Goal: Transaction & Acquisition: Download file/media

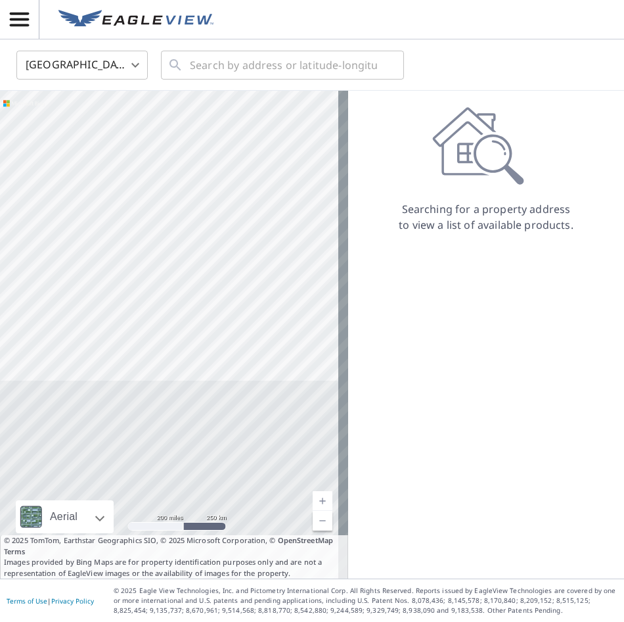
click at [124, 68] on body "DD DD United States US ​ ​ Aerial Road A standard road map Aerial A detailed lo…" at bounding box center [312, 311] width 624 height 622
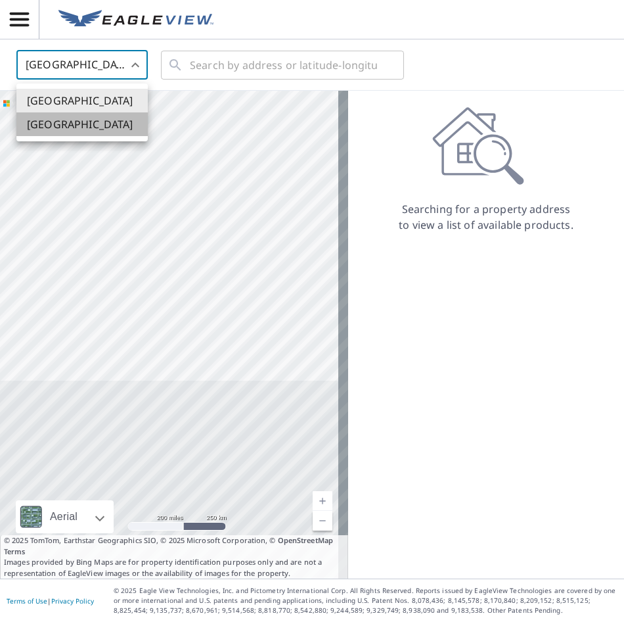
click at [95, 122] on li "[GEOGRAPHIC_DATA]" at bounding box center [81, 124] width 131 height 24
type input "CA"
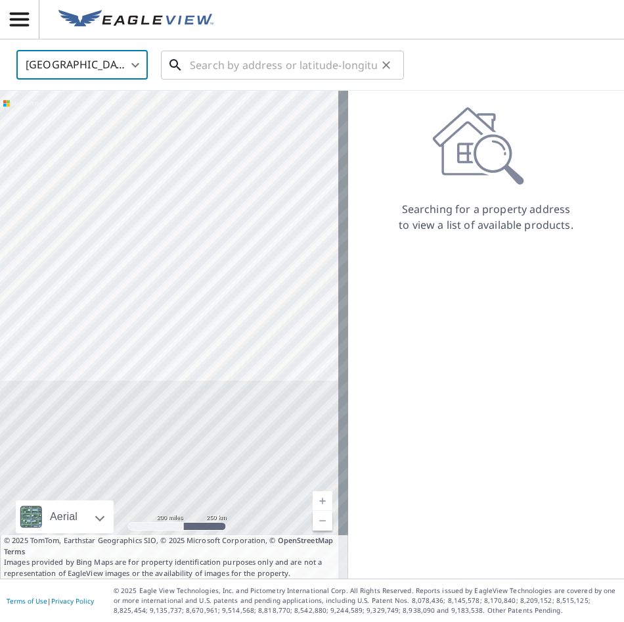
click at [200, 68] on input "text" at bounding box center [283, 65] width 187 height 37
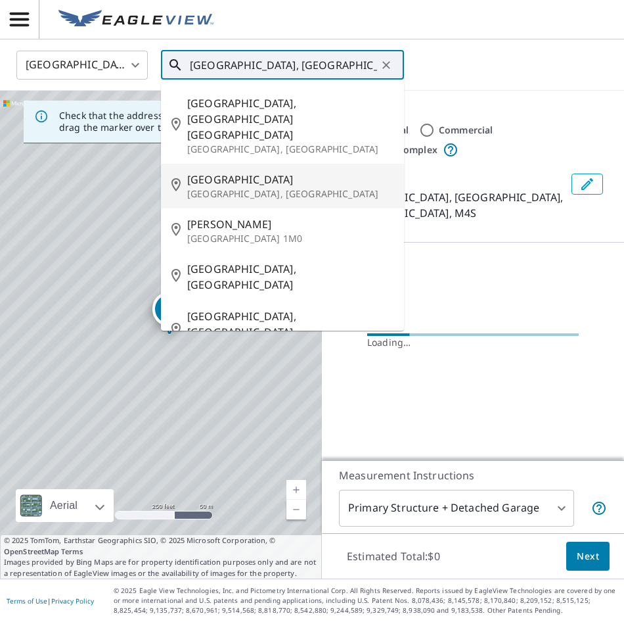
click at [325, 66] on input "[GEOGRAPHIC_DATA], [GEOGRAPHIC_DATA]" at bounding box center [283, 65] width 187 height 37
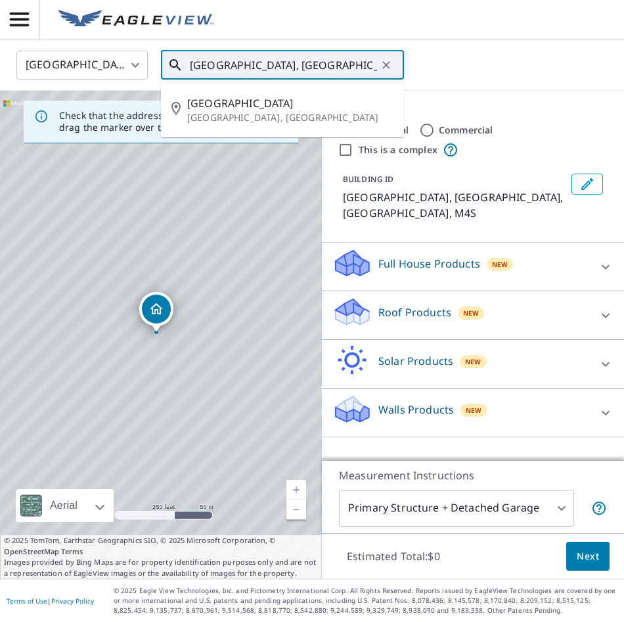
drag, startPoint x: 331, startPoint y: 65, endPoint x: 187, endPoint y: 68, distance: 143.9
click at [187, 68] on div "[GEOGRAPHIC_DATA], [GEOGRAPHIC_DATA] ​" at bounding box center [282, 65] width 243 height 29
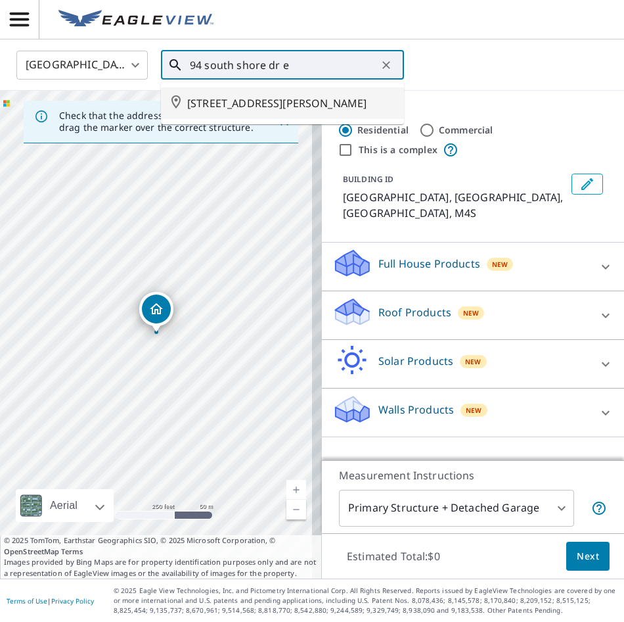
click at [265, 111] on span "[STREET_ADDRESS][PERSON_NAME]" at bounding box center [290, 103] width 206 height 16
type input "[STREET_ADDRESS][PERSON_NAME]"
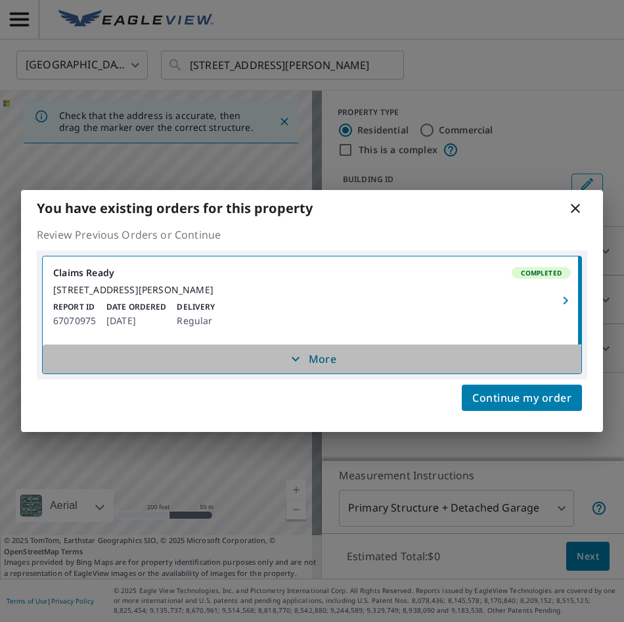
click at [321, 363] on p "More" at bounding box center [312, 359] width 49 height 16
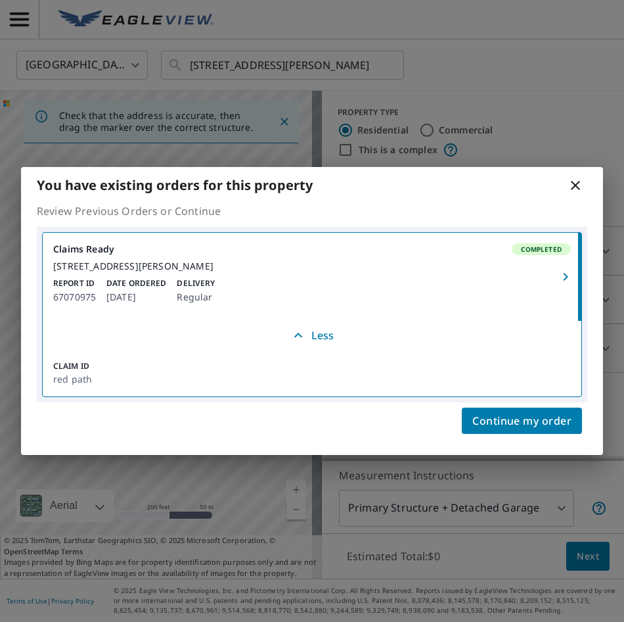
click at [375, 281] on link "Claims Ready Completed [STREET_ADDRESS][PERSON_NAME] Report ID 67070975 Date Or…" at bounding box center [312, 277] width 539 height 88
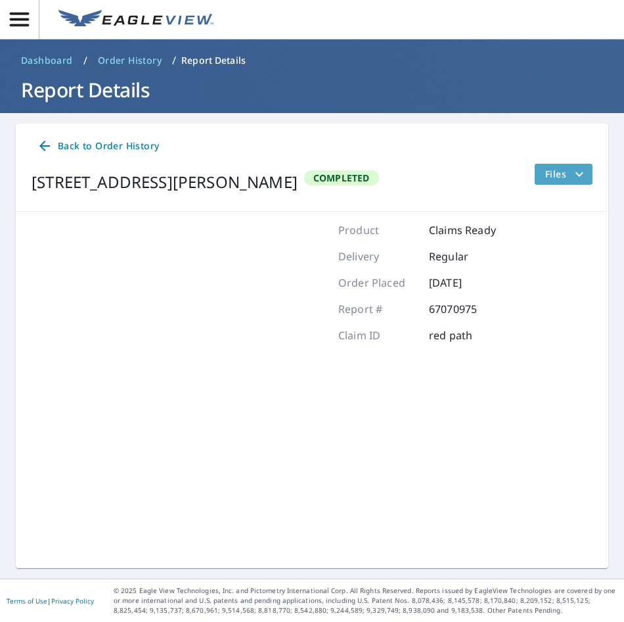
click at [577, 176] on icon "filesDropdownBtn-67070975" at bounding box center [580, 174] width 16 height 16
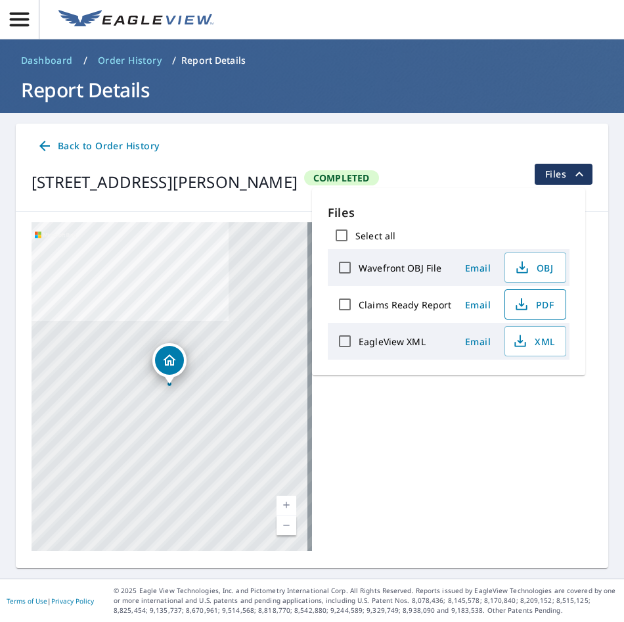
click at [541, 304] on span "PDF" at bounding box center [534, 304] width 42 height 16
click at [577, 58] on ol "Dashboard / Order History / Report Details" at bounding box center [312, 60] width 593 height 21
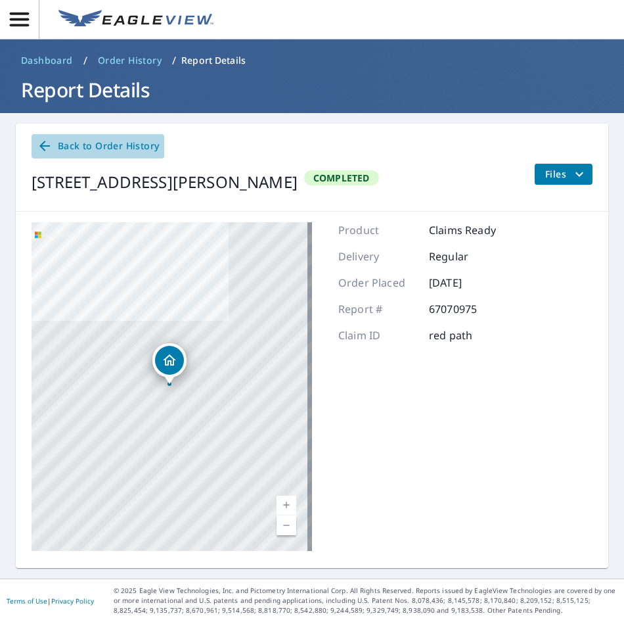
click at [57, 144] on span "Back to Order History" at bounding box center [98, 146] width 122 height 16
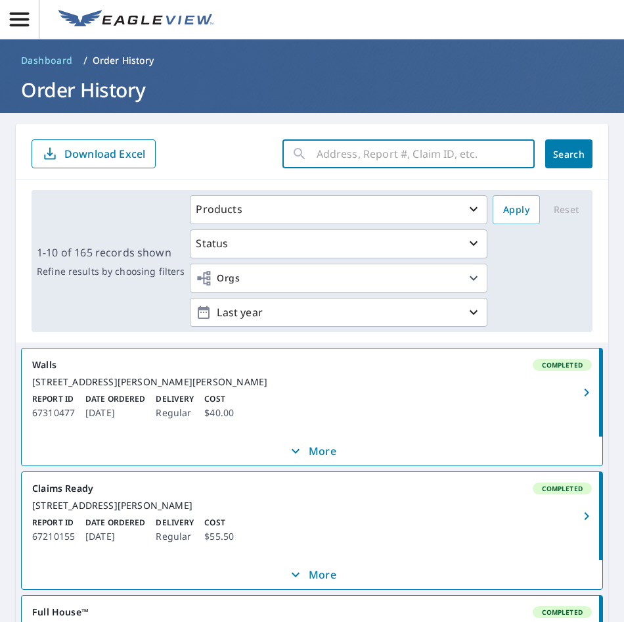
click at [329, 160] on input "text" at bounding box center [426, 153] width 218 height 37
type input "[PERSON_NAME]"
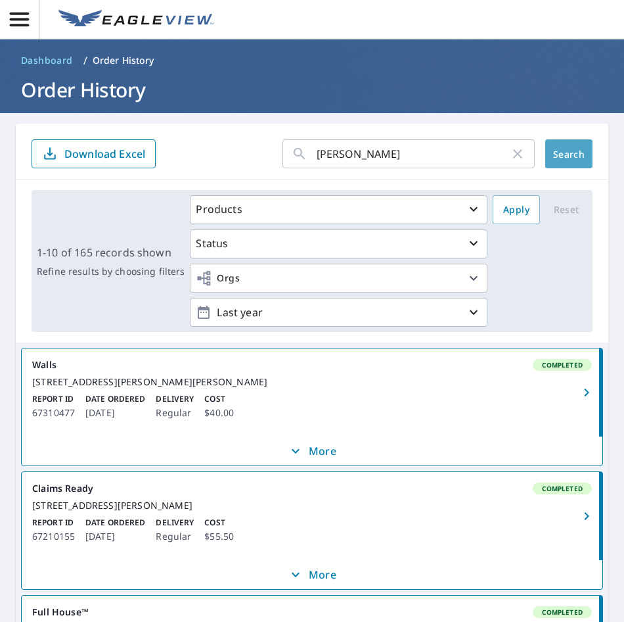
click at [565, 161] on button "Search" at bounding box center [568, 153] width 47 height 29
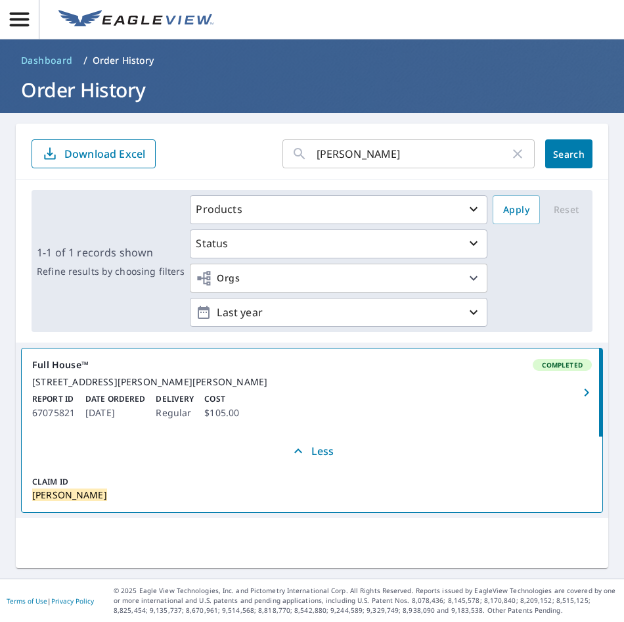
click at [451, 400] on link "Full House™ Completed [STREET_ADDRESS][PERSON_NAME][PERSON_NAME] Report ID 6707…" at bounding box center [312, 392] width 581 height 88
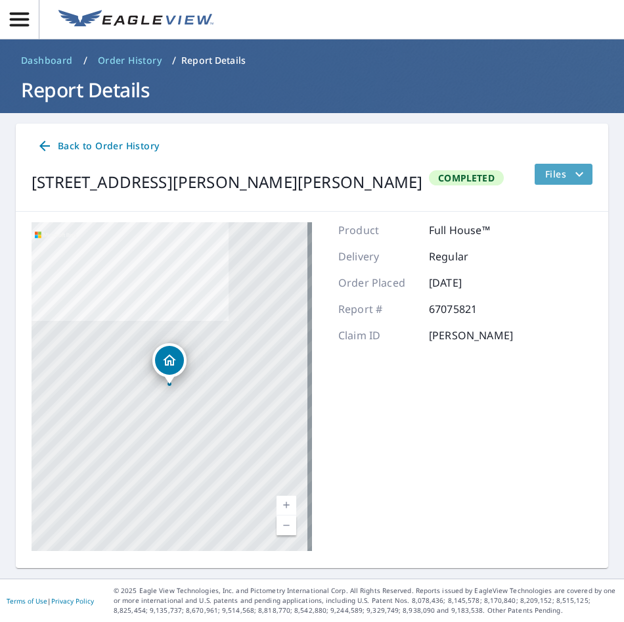
click at [561, 175] on span "Files" at bounding box center [566, 174] width 42 height 16
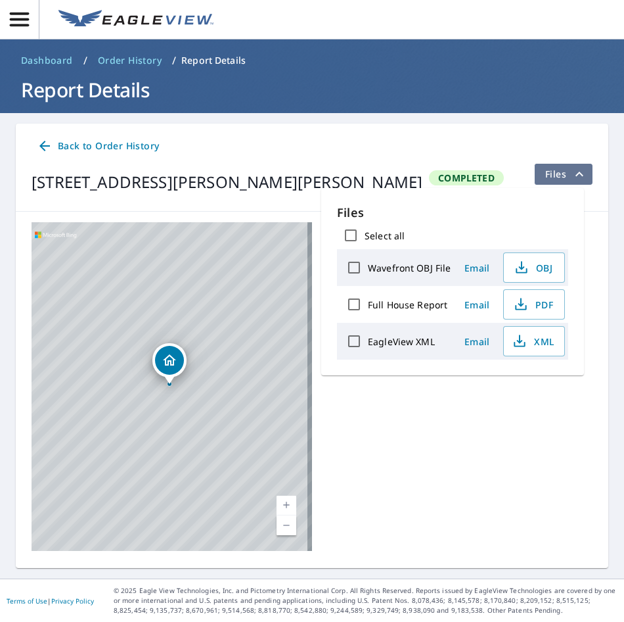
click at [561, 175] on span "Files" at bounding box center [566, 174] width 42 height 16
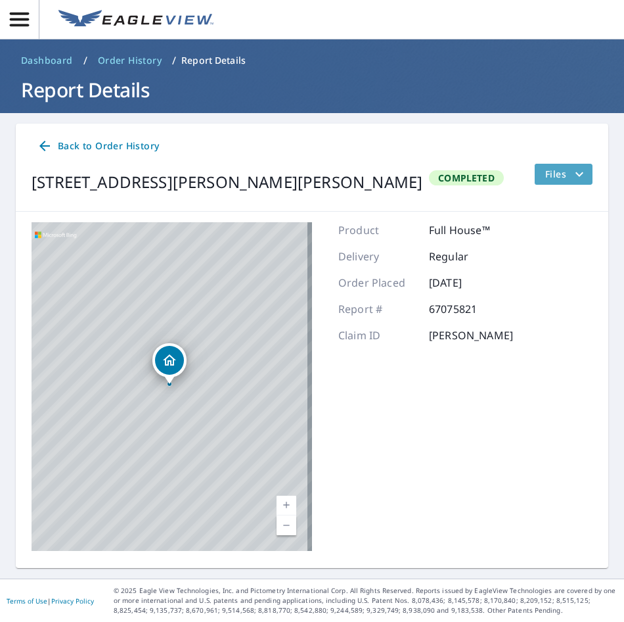
click at [561, 175] on span "Files" at bounding box center [566, 174] width 42 height 16
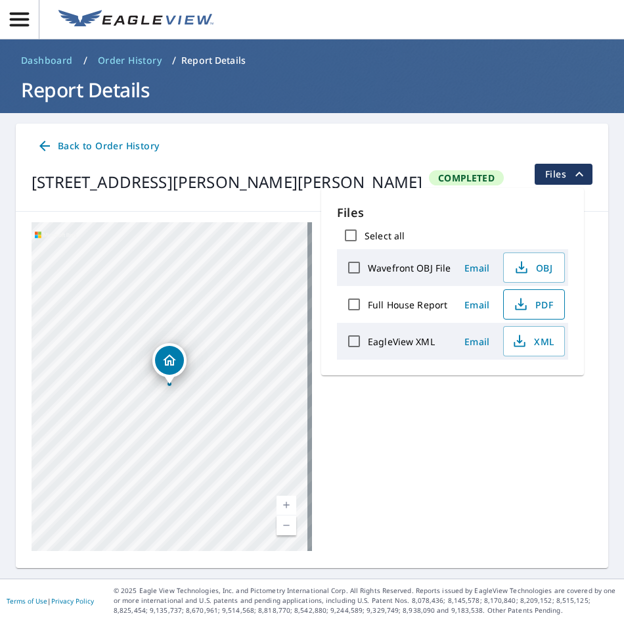
click at [544, 308] on span "PDF" at bounding box center [533, 304] width 42 height 16
